Goal: Task Accomplishment & Management: Manage account settings

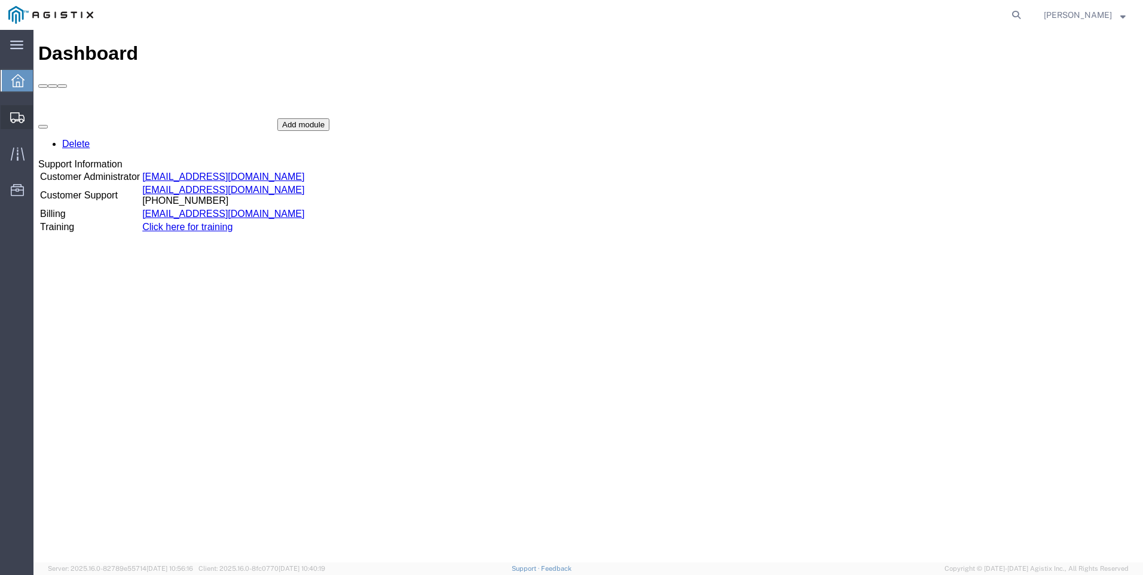
click at [0, 0] on span "Shipment Manager" at bounding box center [0, 0] width 0 height 0
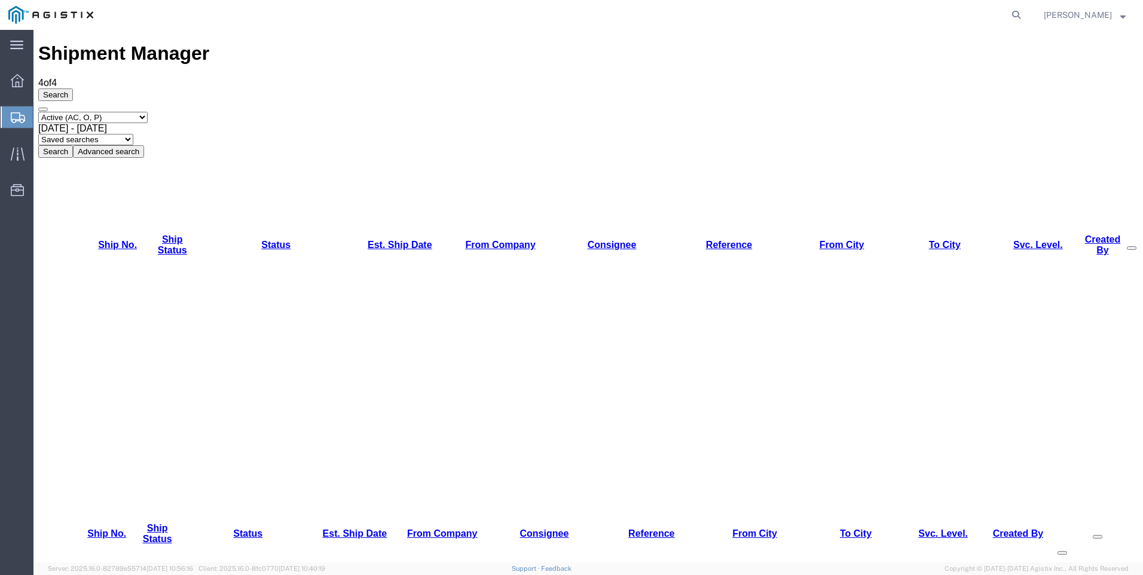
click at [1122, 16] on strong "button" at bounding box center [1122, 15] width 5 height 4
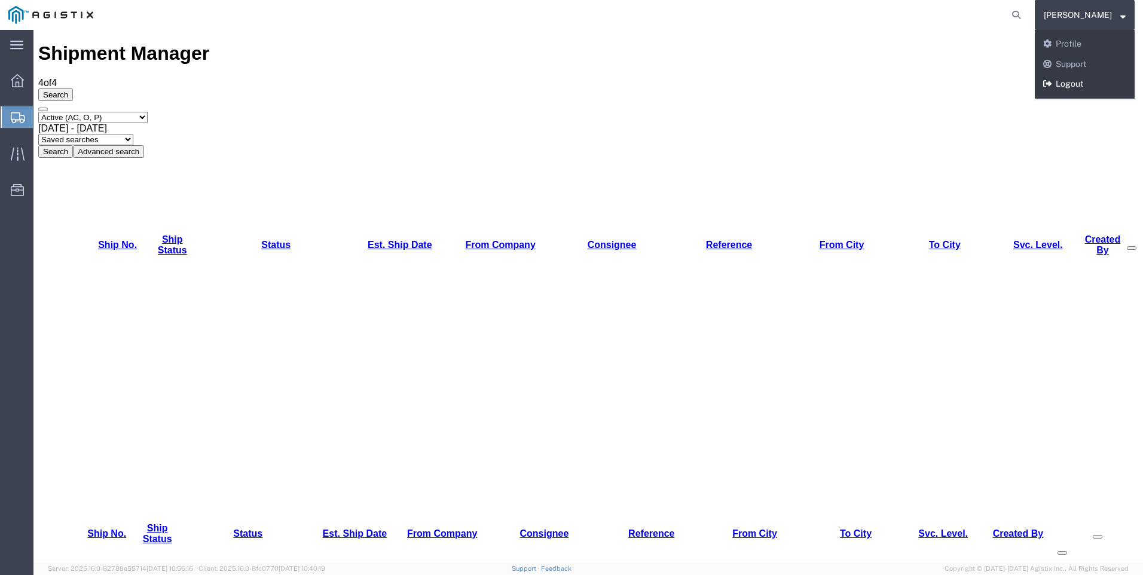
click at [1087, 78] on link "Logout" at bounding box center [1085, 84] width 100 height 20
